Goal: Task Accomplishment & Management: Use online tool/utility

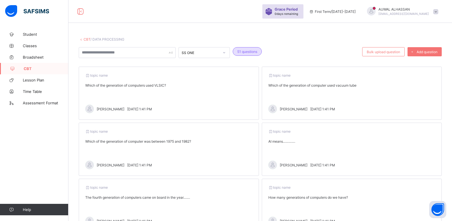
click at [87, 39] on link "CBT" at bounding box center [87, 39] width 7 height 4
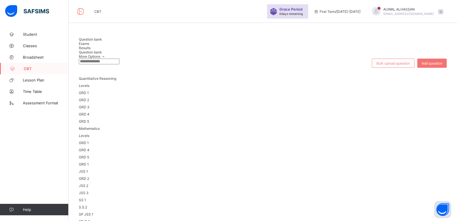
click at [88, 169] on span "JSS 1" at bounding box center [83, 171] width 9 height 4
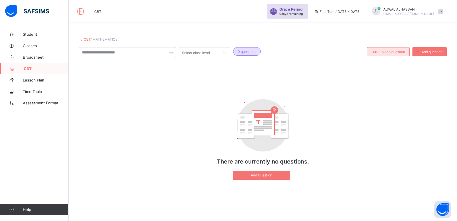
click at [380, 53] on span "Bulk upload question" at bounding box center [387, 52] width 33 height 4
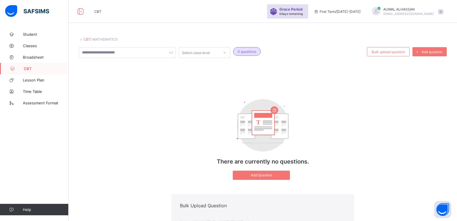
type input "**********"
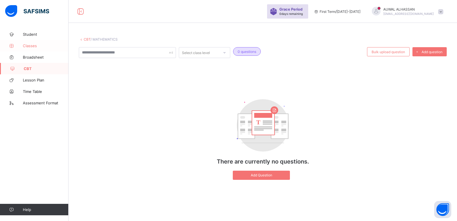
click at [49, 48] on link "Classes" at bounding box center [34, 45] width 68 height 11
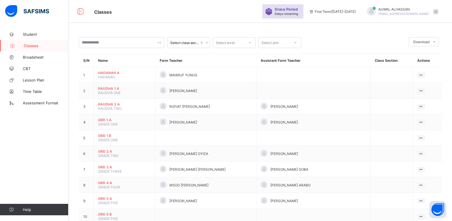
scroll to position [143, 0]
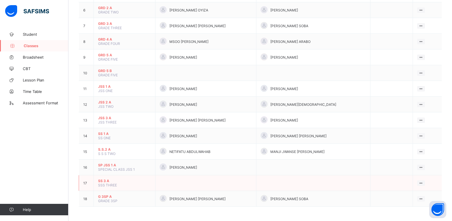
click at [113, 182] on span "SS 3 A" at bounding box center [124, 180] width 53 height 4
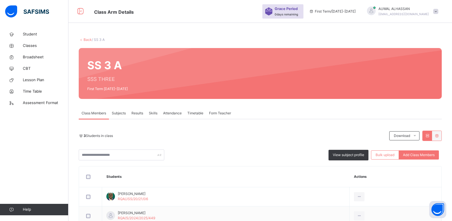
scroll to position [55, 0]
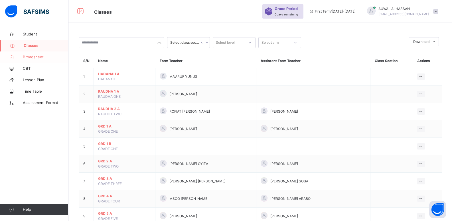
click at [25, 58] on span "Broadsheet" at bounding box center [46, 57] width 46 height 6
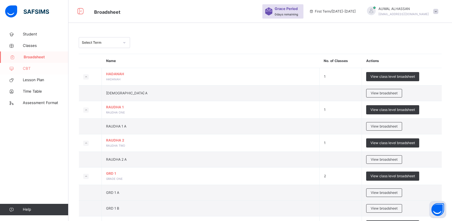
click at [25, 68] on span "CBT" at bounding box center [46, 69] width 46 height 6
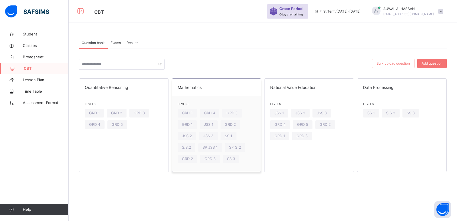
click at [193, 90] on span at bounding box center [216, 91] width 78 height 3
click at [24, 41] on link "Classes" at bounding box center [34, 45] width 68 height 11
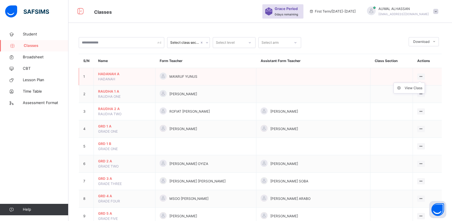
click at [422, 82] on ul "View Class" at bounding box center [409, 87] width 31 height 11
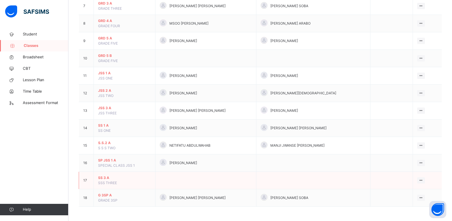
click at [110, 177] on span "SS 3 A" at bounding box center [124, 177] width 53 height 5
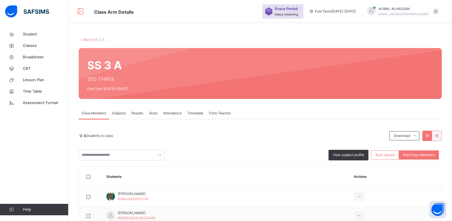
click at [124, 112] on span "Subjects" at bounding box center [119, 112] width 14 height 5
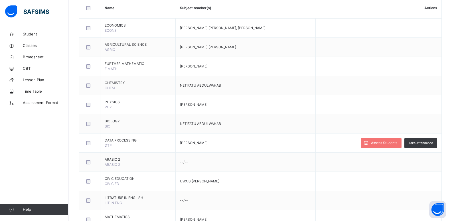
scroll to position [142, 0]
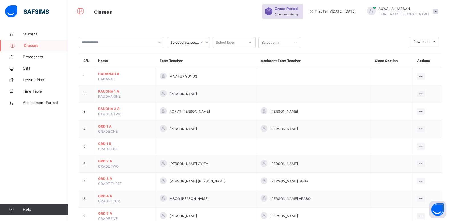
scroll to position [175, 0]
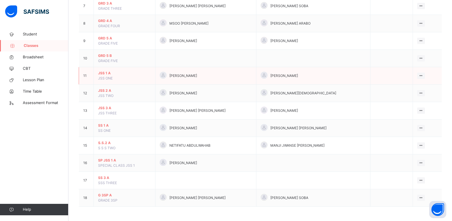
click at [112, 79] on span "JSS ONE" at bounding box center [105, 78] width 15 height 4
click at [117, 75] on span "JSS 1 A" at bounding box center [124, 72] width 53 height 5
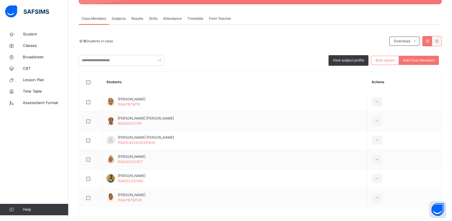
scroll to position [95, 0]
click at [126, 20] on span "Subjects" at bounding box center [119, 18] width 14 height 5
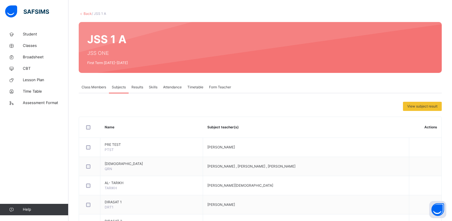
scroll to position [34, 0]
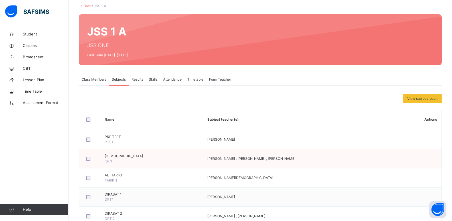
click at [163, 158] on td "QUR'AN QRN" at bounding box center [151, 158] width 103 height 19
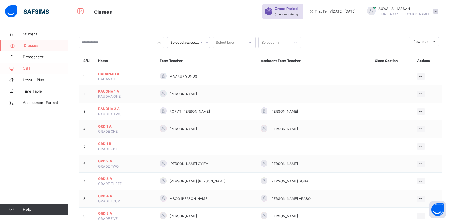
click at [36, 64] on link "CBT" at bounding box center [34, 68] width 68 height 11
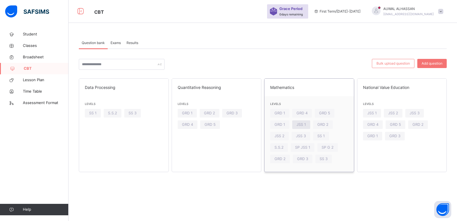
click at [299, 128] on div "JSS 1" at bounding box center [301, 124] width 18 height 9
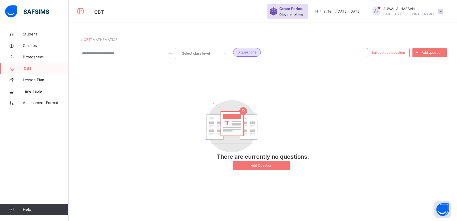
click at [222, 54] on div at bounding box center [224, 53] width 10 height 9
click at [170, 52] on div at bounding box center [127, 53] width 97 height 11
click at [208, 53] on div "Select class level" at bounding box center [196, 53] width 28 height 11
click at [220, 53] on div at bounding box center [224, 53] width 10 height 9
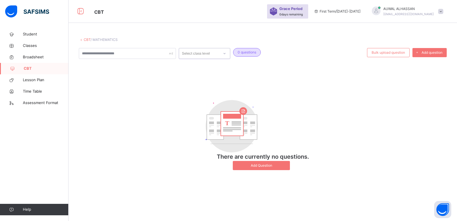
click at [84, 40] on link "CBT" at bounding box center [87, 39] width 7 height 4
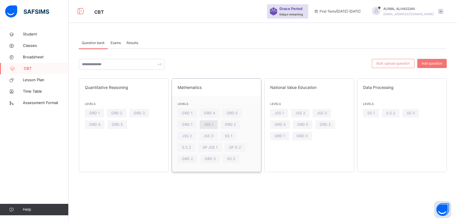
click at [212, 126] on span "JSS 1" at bounding box center [208, 124] width 9 height 5
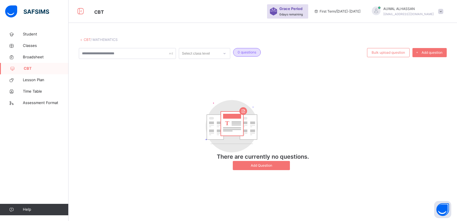
click at [224, 56] on div at bounding box center [224, 53] width 10 height 9
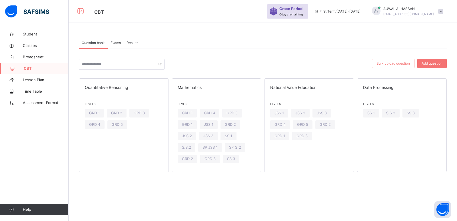
click at [125, 46] on div "Results" at bounding box center [132, 42] width 17 height 11
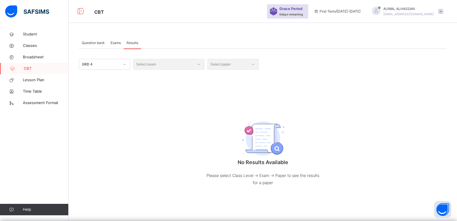
click at [172, 65] on div "Select exam" at bounding box center [168, 64] width 71 height 11
click at [124, 66] on icon at bounding box center [124, 64] width 3 height 6
click at [152, 102] on div "GRD 4 Select exam Select paper No Results Available Please select Class Level -…" at bounding box center [263, 128] width 368 height 138
click at [112, 43] on span "Exams" at bounding box center [115, 42] width 10 height 5
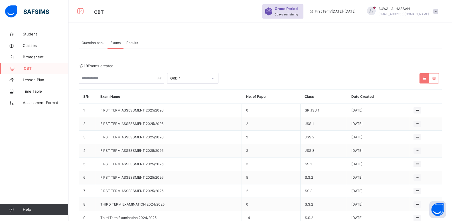
click at [90, 41] on span "Question bank" at bounding box center [93, 42] width 23 height 5
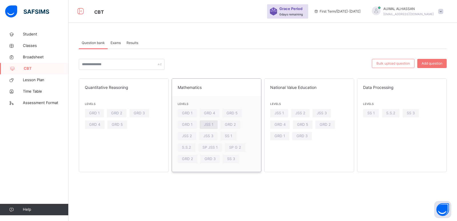
click at [215, 124] on div "JSS 1" at bounding box center [208, 124] width 18 height 9
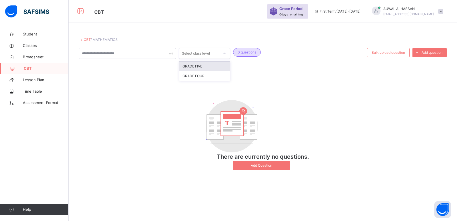
click at [199, 56] on div "Select class level" at bounding box center [196, 53] width 28 height 11
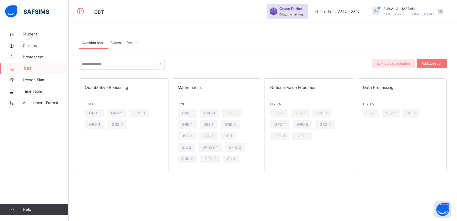
click at [402, 62] on span "Bulk upload question" at bounding box center [392, 63] width 33 height 5
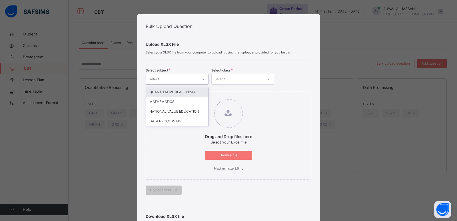
click at [195, 79] on div "Select..." at bounding box center [171, 78] width 51 height 9
click at [183, 99] on div "MATHEMATICS" at bounding box center [177, 102] width 62 height 10
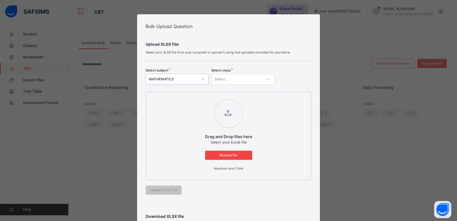
click at [232, 156] on span "Browse file" at bounding box center [228, 154] width 39 height 5
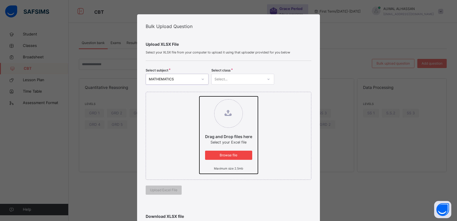
click at [199, 96] on input "Drag and Drop files here Select your Excel file Browse file Maximum size 2.5mb" at bounding box center [199, 96] width 0 height 0
type input "**********"
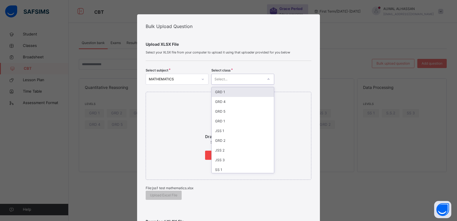
click at [243, 74] on div "Select..." at bounding box center [242, 79] width 63 height 11
click at [233, 134] on div "JSS 1" at bounding box center [242, 131] width 62 height 10
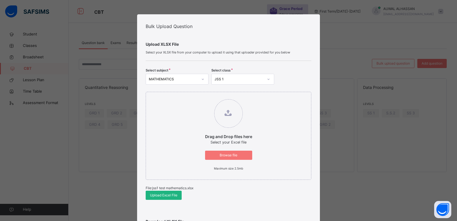
click at [174, 192] on div "Upload Excel File" at bounding box center [164, 194] width 36 height 9
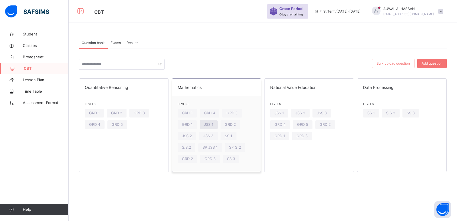
click at [215, 127] on div "JSS 1" at bounding box center [208, 124] width 18 height 9
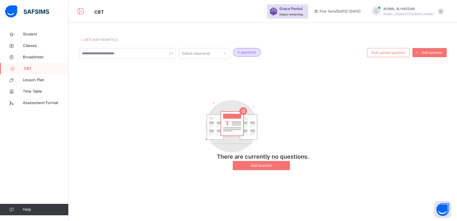
click at [224, 58] on div at bounding box center [224, 53] width 11 height 10
click at [173, 57] on input "text" at bounding box center [127, 53] width 97 height 11
click at [209, 52] on div "Select class level" at bounding box center [196, 53] width 28 height 11
click at [161, 37] on div "CBT / MATHEMATICS" at bounding box center [263, 39] width 368 height 5
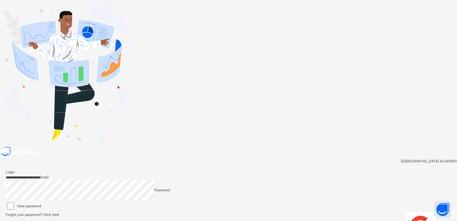
click at [437, 212] on span "Login" at bounding box center [441, 214] width 9 height 4
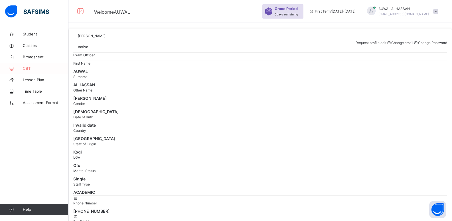
click at [44, 70] on span "CBT" at bounding box center [46, 69] width 46 height 6
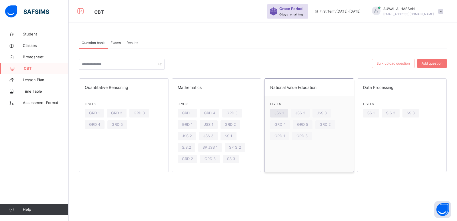
click at [277, 111] on span "JSS 1" at bounding box center [278, 112] width 9 height 5
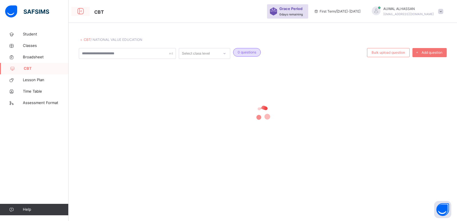
click at [80, 11] on icon at bounding box center [81, 11] width 10 height 10
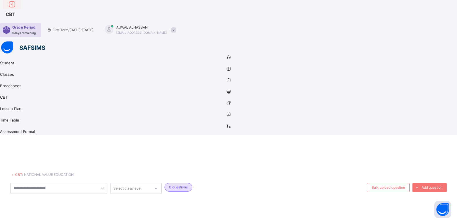
click at [21, 9] on div at bounding box center [12, 4] width 18 height 9
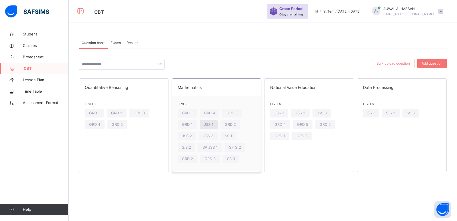
click at [207, 127] on span "JSS 1" at bounding box center [208, 124] width 9 height 5
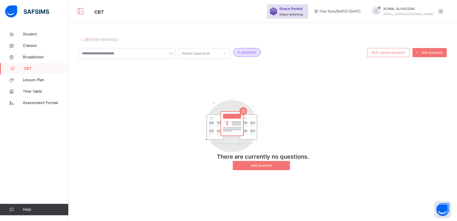
click at [441, 9] on span at bounding box center [440, 11] width 5 height 5
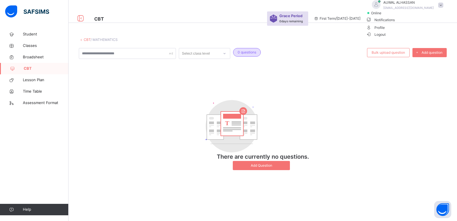
click at [386, 37] on span "Logout" at bounding box center [376, 34] width 20 height 6
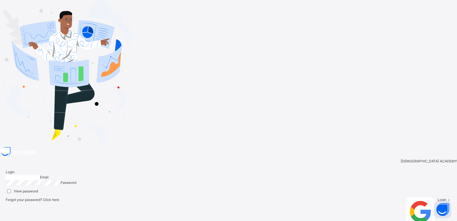
type input "**********"
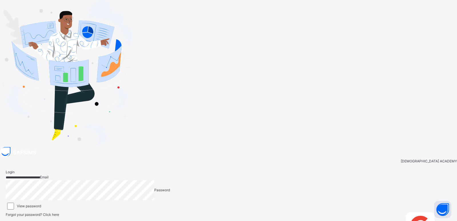
click at [232, 157] on div "**********" at bounding box center [228, 206] width 457 height 99
